Goal: Task Accomplishment & Management: Manage account settings

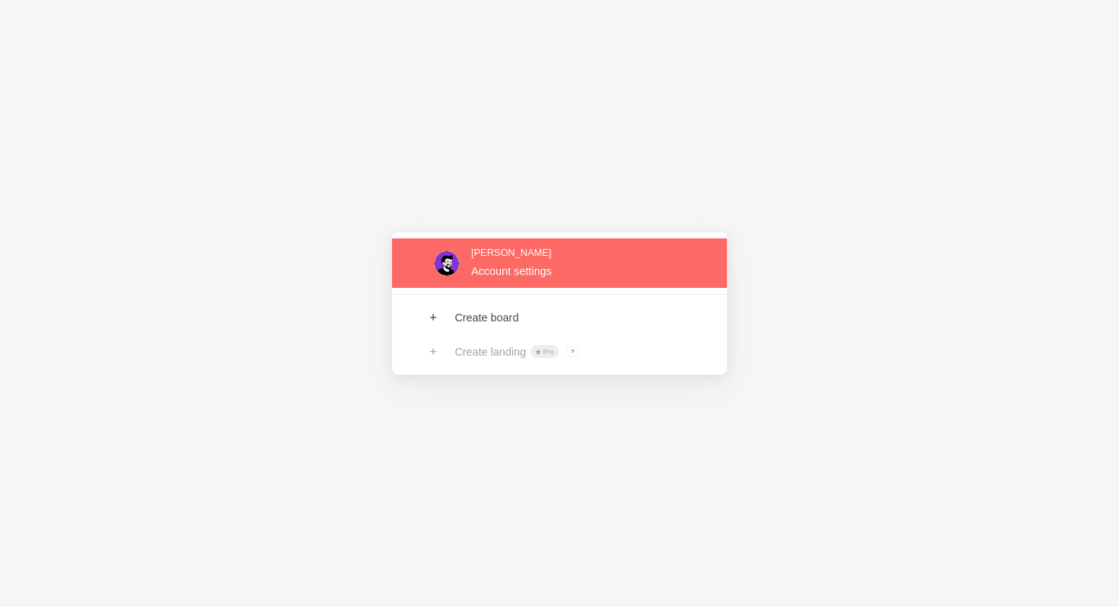
click at [533, 266] on link at bounding box center [559, 262] width 335 height 49
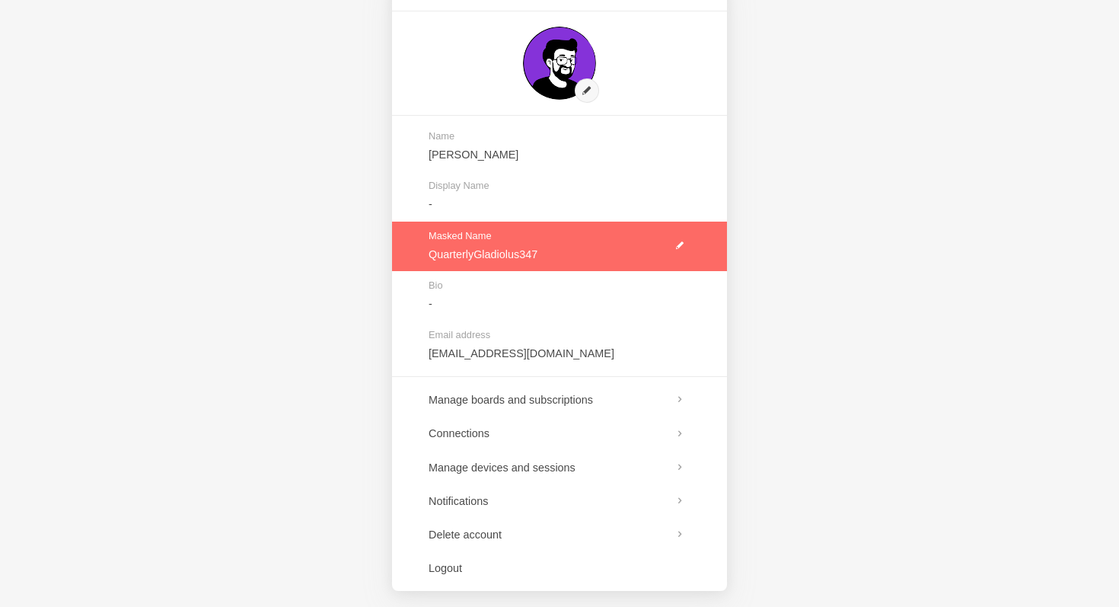
scroll to position [58, 0]
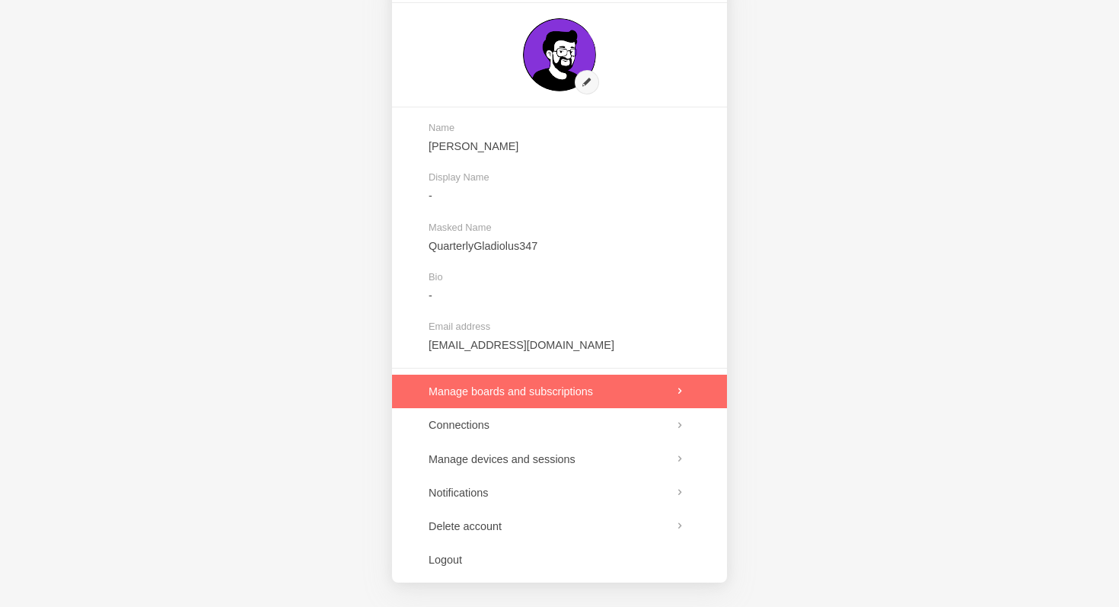
click at [599, 395] on link at bounding box center [559, 390] width 335 height 33
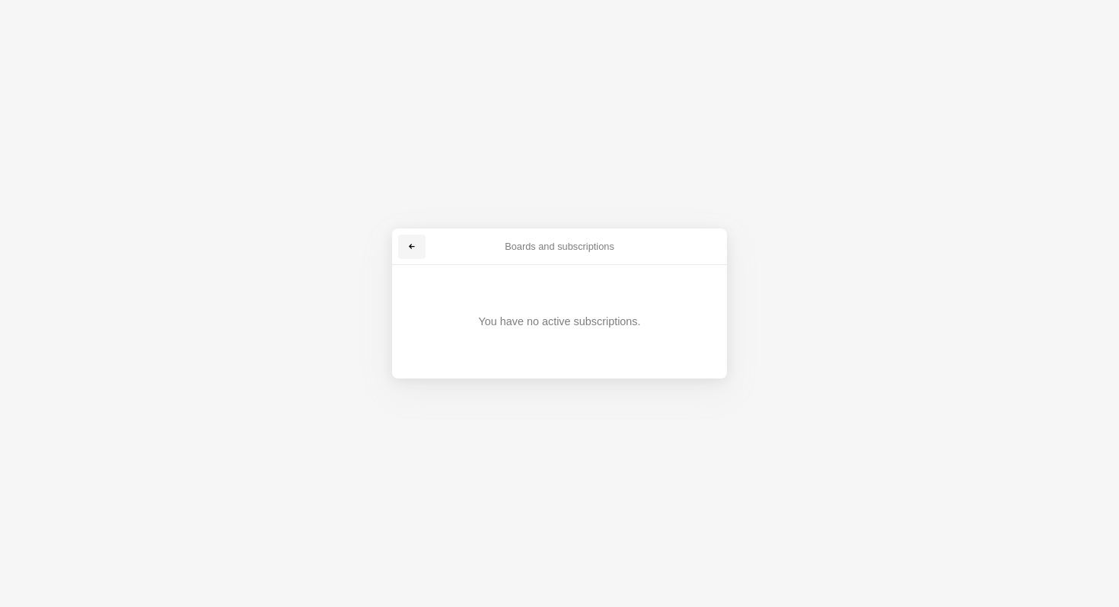
click at [405, 246] on link at bounding box center [411, 246] width 27 height 24
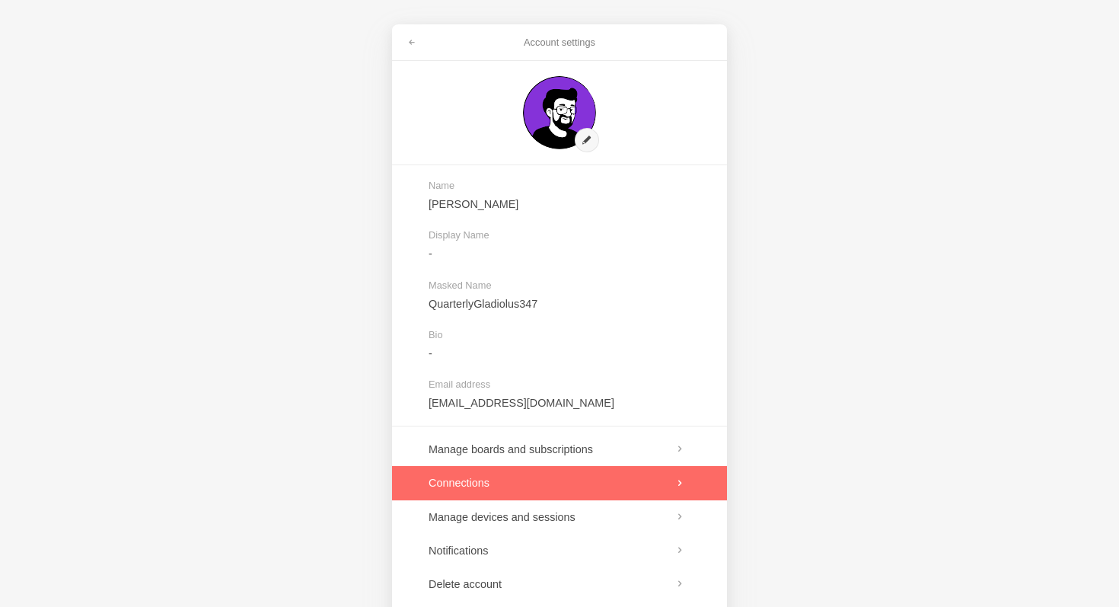
click at [540, 477] on link at bounding box center [559, 482] width 335 height 33
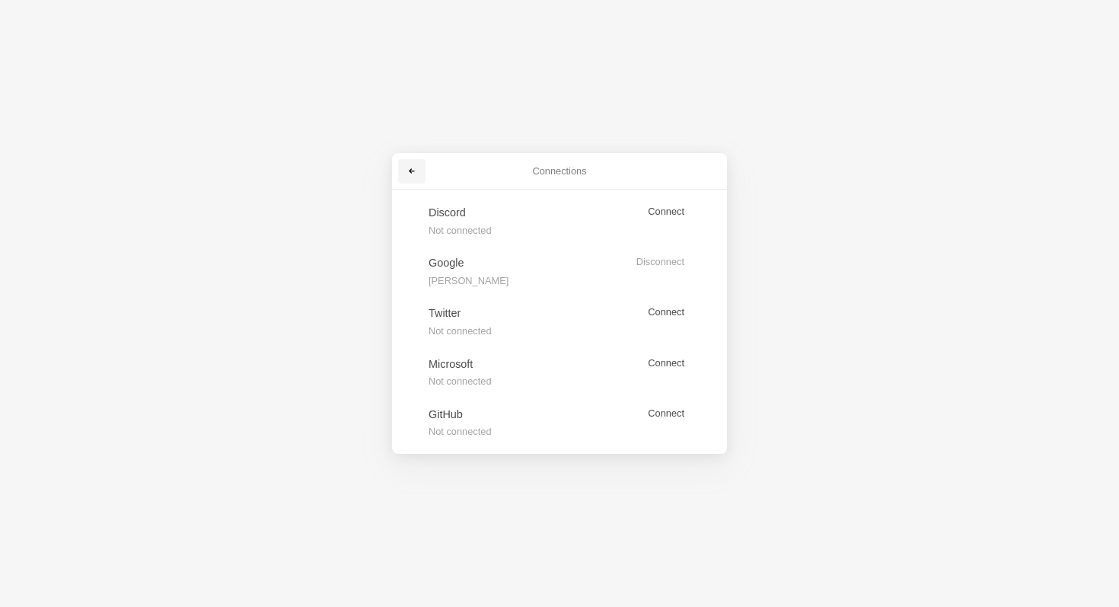
click at [413, 169] on span at bounding box center [411, 171] width 9 height 9
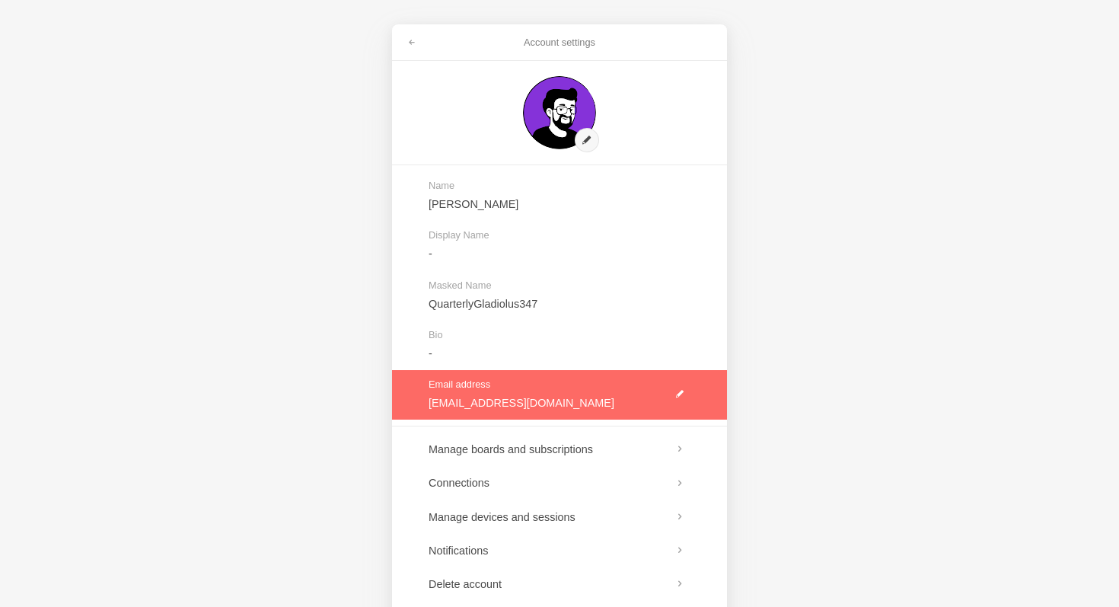
scroll to position [58, 0]
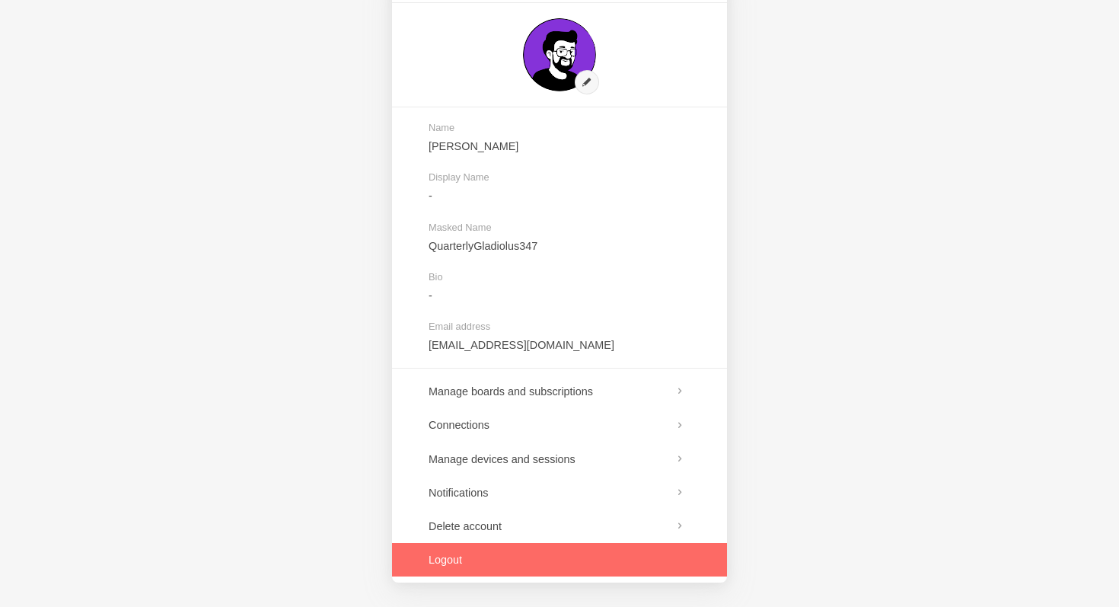
click at [487, 562] on link at bounding box center [559, 559] width 335 height 33
